Goal: Task Accomplishment & Management: Manage account settings

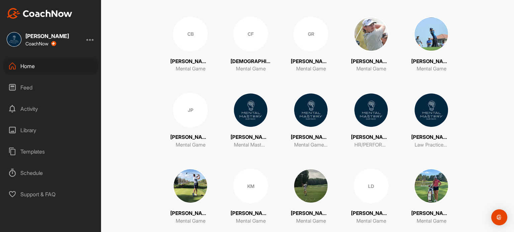
scroll to position [161, 0]
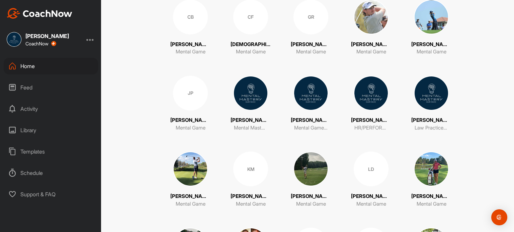
click at [308, 180] on img at bounding box center [310, 169] width 35 height 35
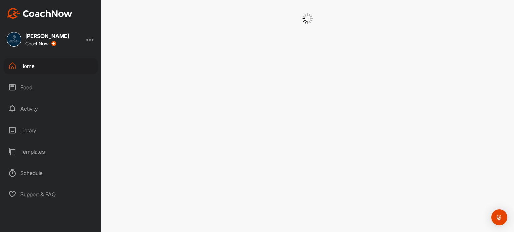
click at [308, 180] on div at bounding box center [307, 116] width 413 height 232
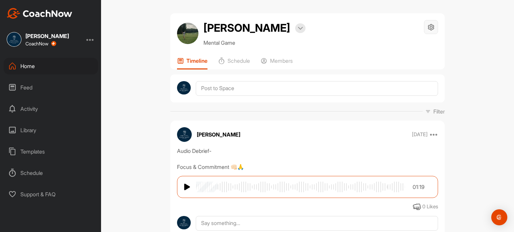
click at [427, 28] on icon at bounding box center [431, 27] width 8 height 8
click at [407, 43] on li "Space Settings" at bounding box center [411, 45] width 55 height 21
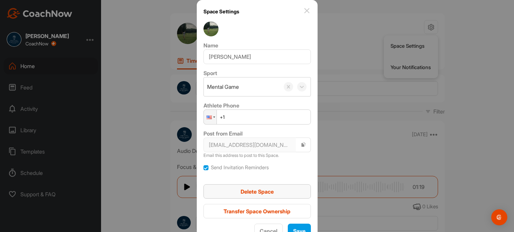
click at [255, 194] on span "Delete Space" at bounding box center [256, 192] width 33 height 7
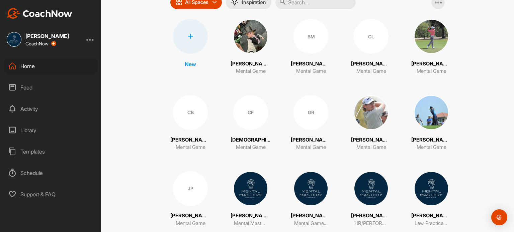
scroll to position [65, 0]
